Goal: Task Accomplishment & Management: Use online tool/utility

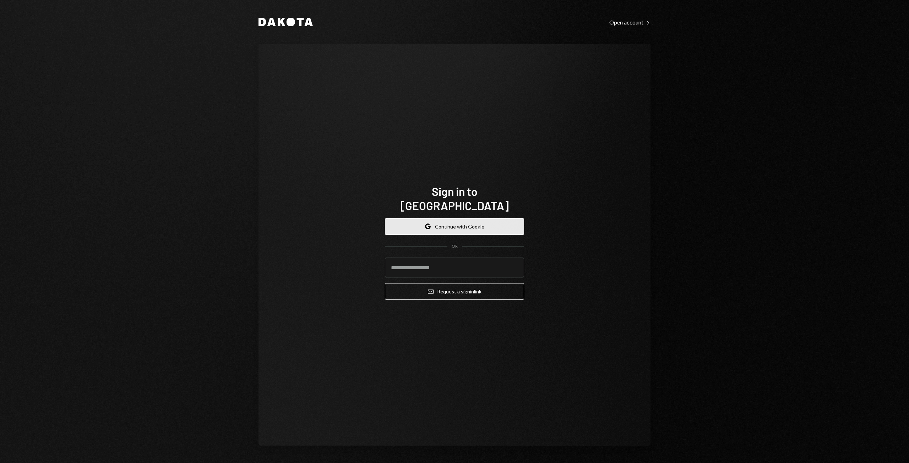
click at [458, 218] on button "Google Continue with Google" at bounding box center [454, 226] width 139 height 17
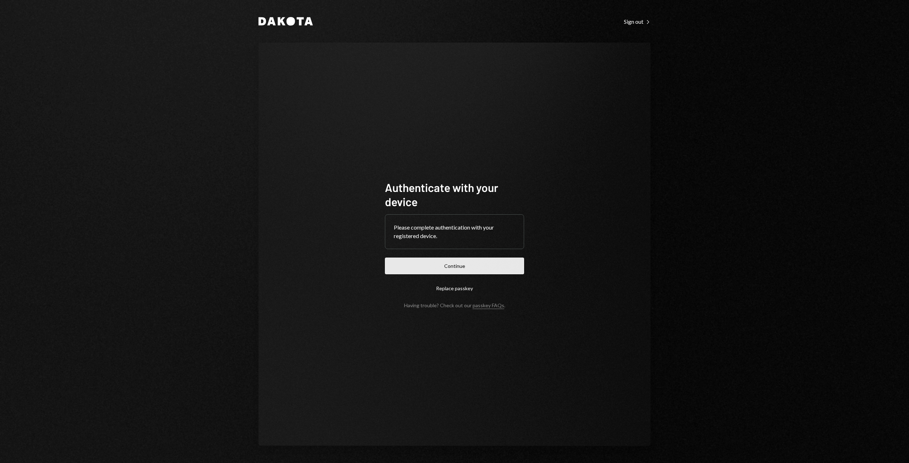
click at [452, 270] on button "Continue" at bounding box center [454, 266] width 139 height 17
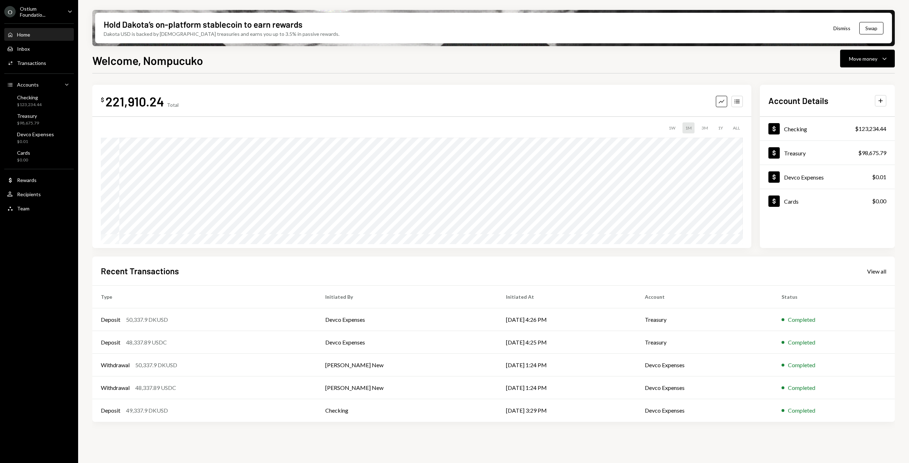
click at [34, 15] on div "Ostium Foundatio..." at bounding box center [41, 12] width 42 height 12
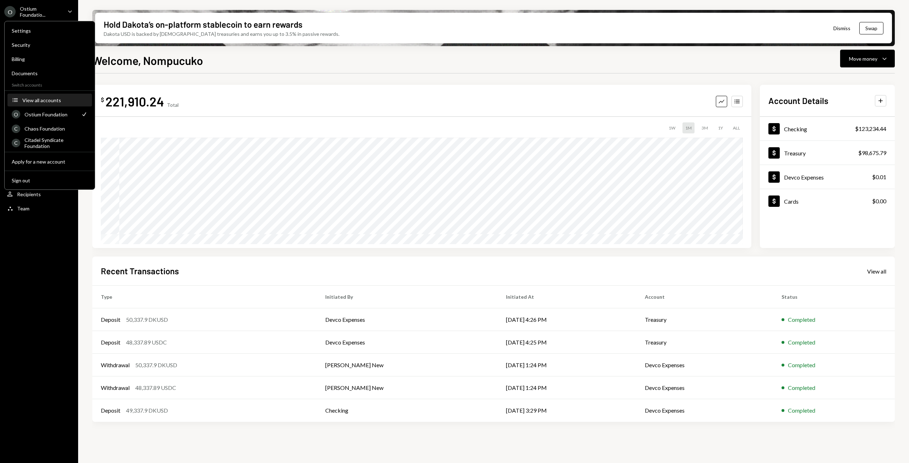
click at [43, 100] on div "View all accounts" at bounding box center [54, 100] width 65 height 6
